Goal: Find specific page/section: Find specific page/section

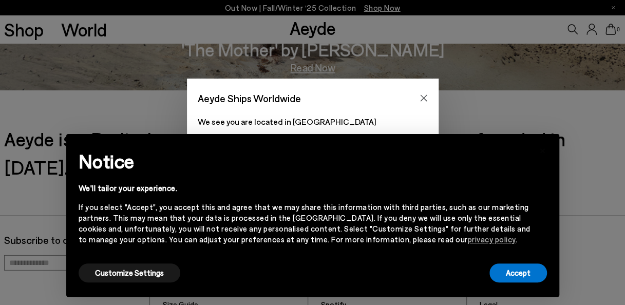
scroll to position [1385, 0]
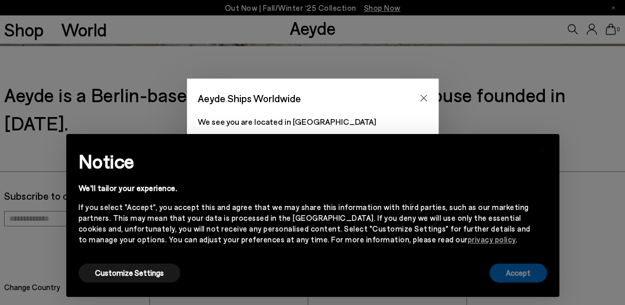
click at [520, 271] on button "Accept" at bounding box center [517, 272] width 57 height 19
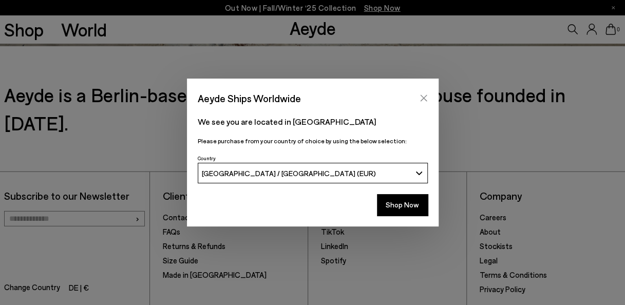
click at [420, 93] on button "Close" at bounding box center [423, 97] width 15 height 15
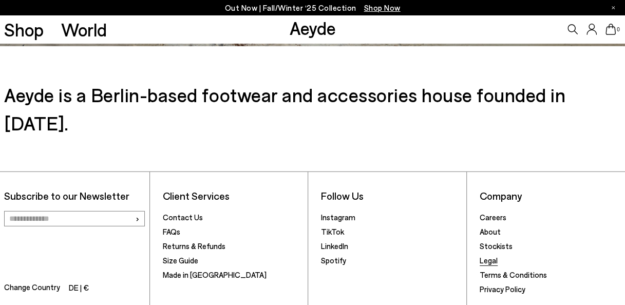
click at [489, 256] on link "Legal" at bounding box center [488, 260] width 18 height 9
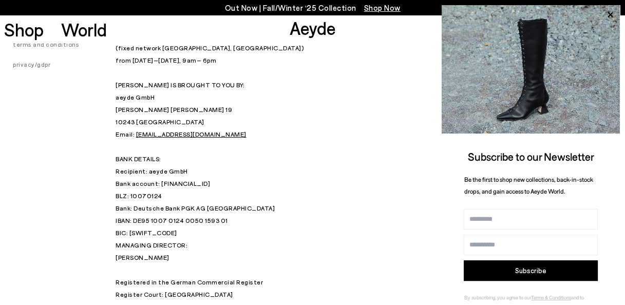
scroll to position [45, 0]
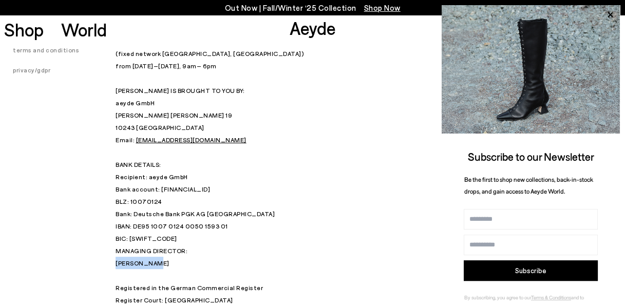
drag, startPoint x: 150, startPoint y: 262, endPoint x: 115, endPoint y: 266, distance: 35.1
click at [115, 266] on p "MANAGING DIRECTOR: Luisa Dames Registered in the German Commercial Register Reg…" at bounding box center [312, 287] width 394 height 86
copy p "Luisa Dames"
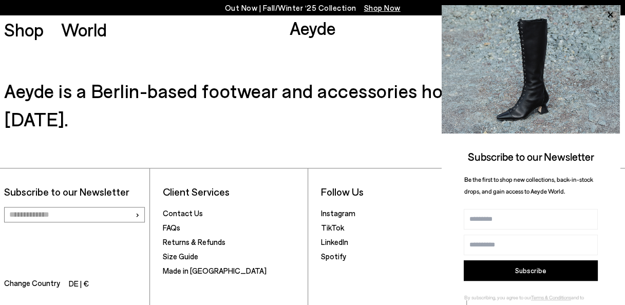
scroll to position [394, 0]
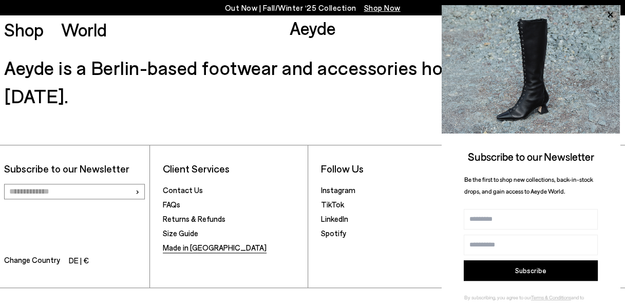
click at [200, 243] on link "Made in [GEOGRAPHIC_DATA]" at bounding box center [215, 247] width 104 height 9
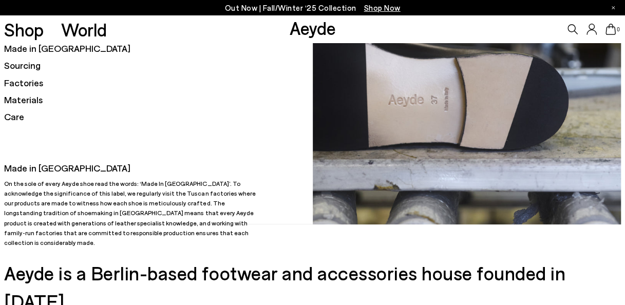
scroll to position [82, 0]
